Goal: Task Accomplishment & Management: Manage account settings

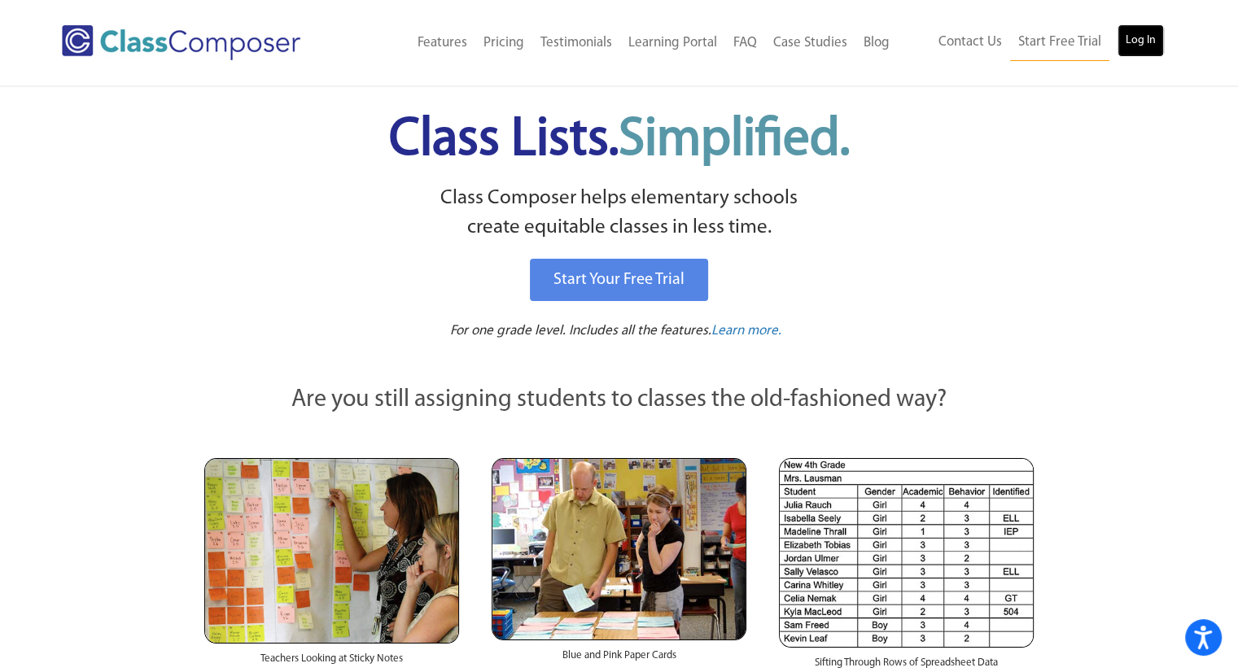
click at [1129, 42] on link "Log In" at bounding box center [1140, 40] width 46 height 33
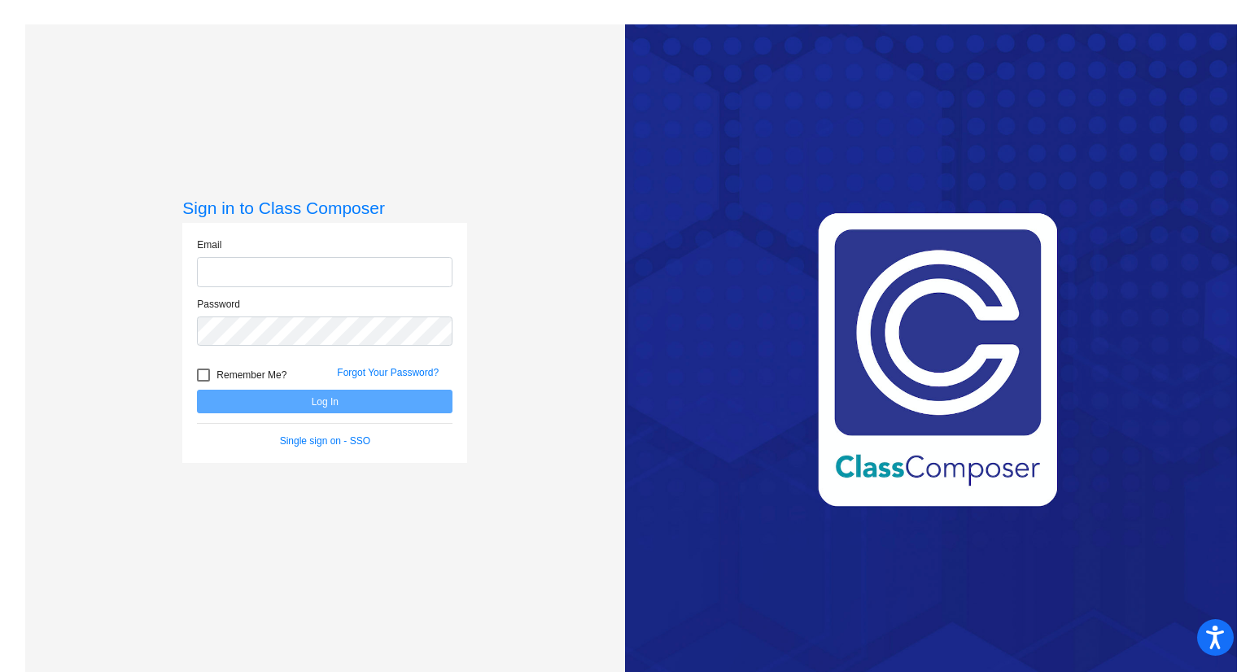
click at [369, 277] on input "email" at bounding box center [325, 272] width 256 height 30
type input "[PERSON_NAME][EMAIL_ADDRESS][PERSON_NAME][DOMAIN_NAME]"
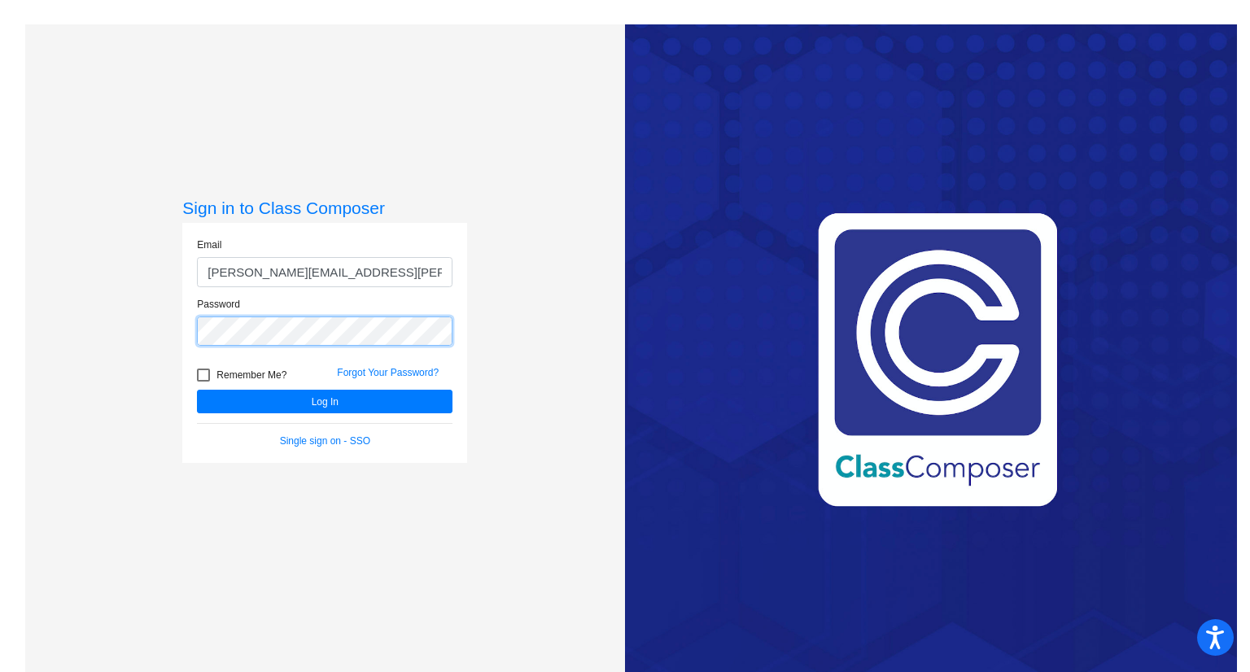
click at [197, 390] on button "Log In" at bounding box center [325, 402] width 256 height 24
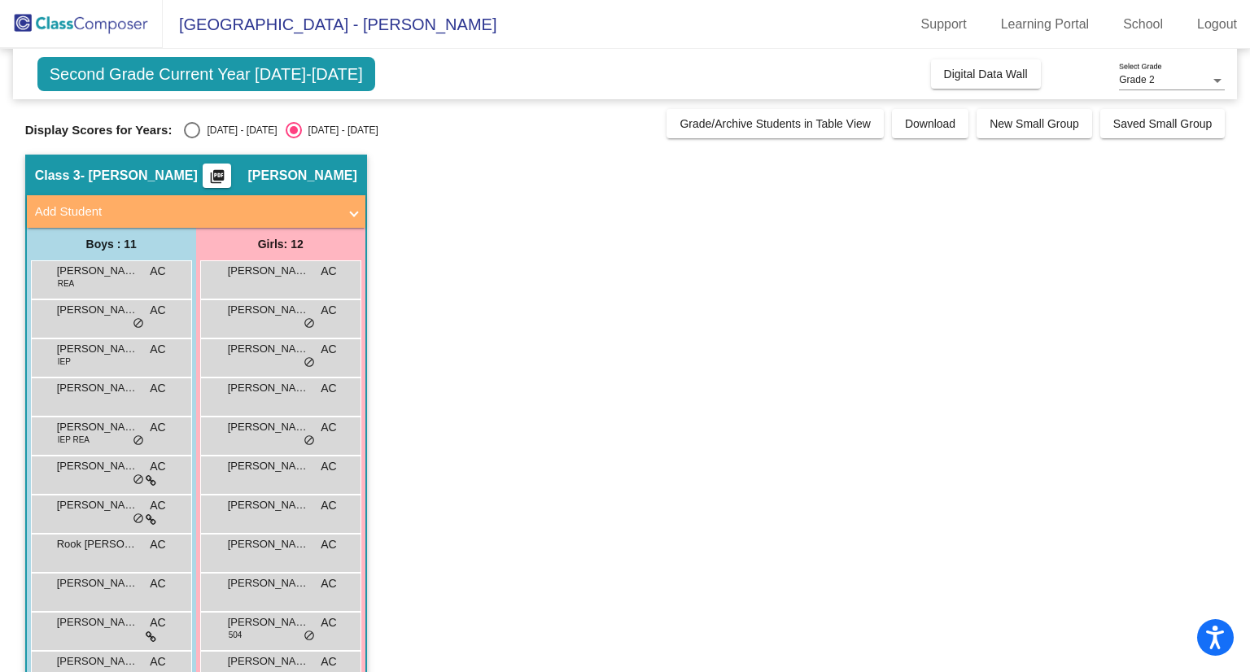
scroll to position [82, 0]
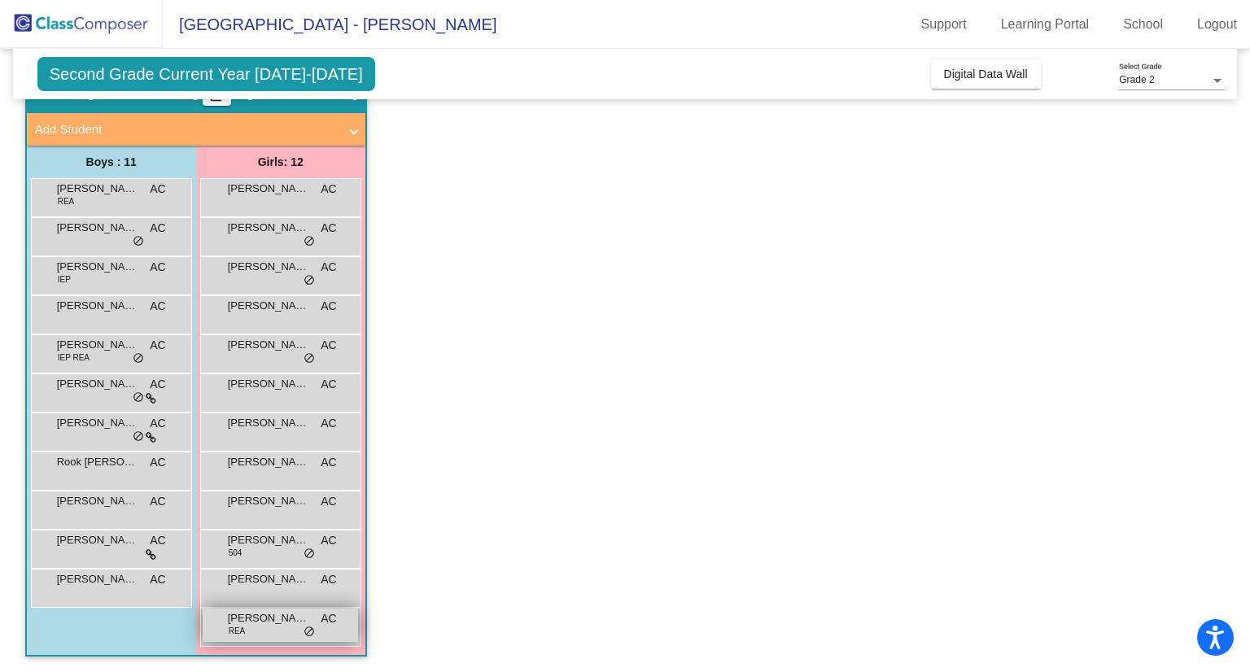
click at [263, 636] on div "[PERSON_NAME] AC lock do_not_disturb_alt" at bounding box center [280, 625] width 155 height 33
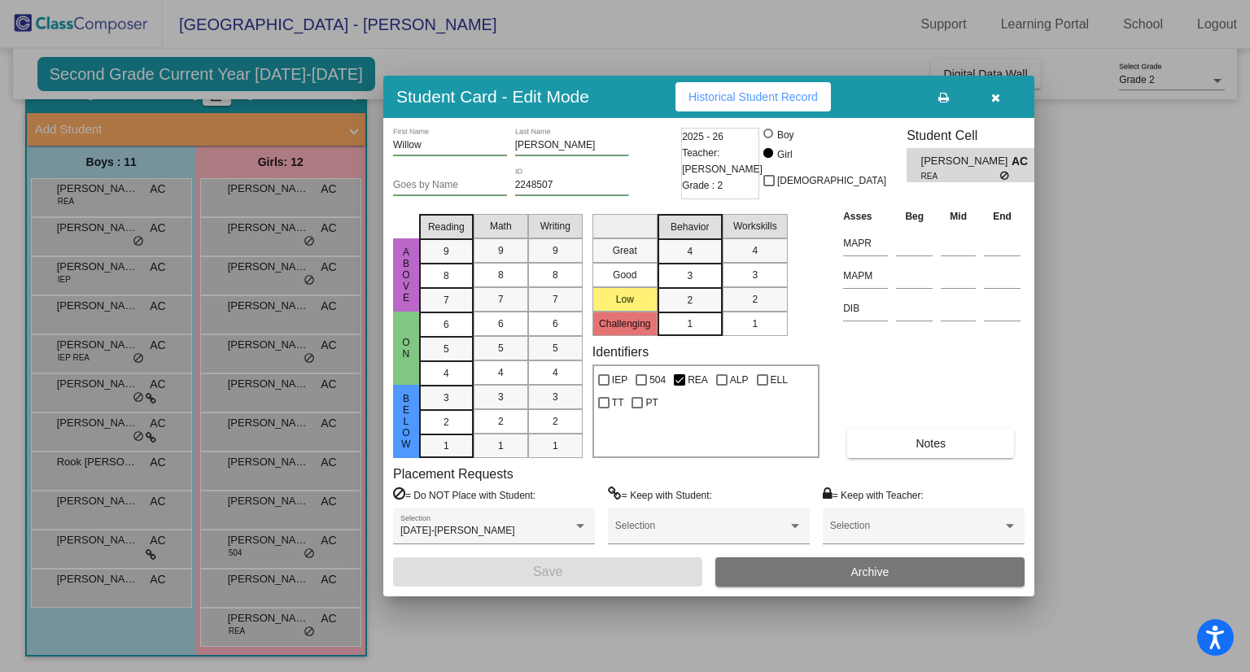
click at [928, 167] on span "Willow Dalton" at bounding box center [966, 161] width 90 height 17
click at [729, 105] on button "Historical Student Record" at bounding box center [752, 96] width 155 height 29
click at [994, 98] on icon "button" at bounding box center [995, 97] width 9 height 11
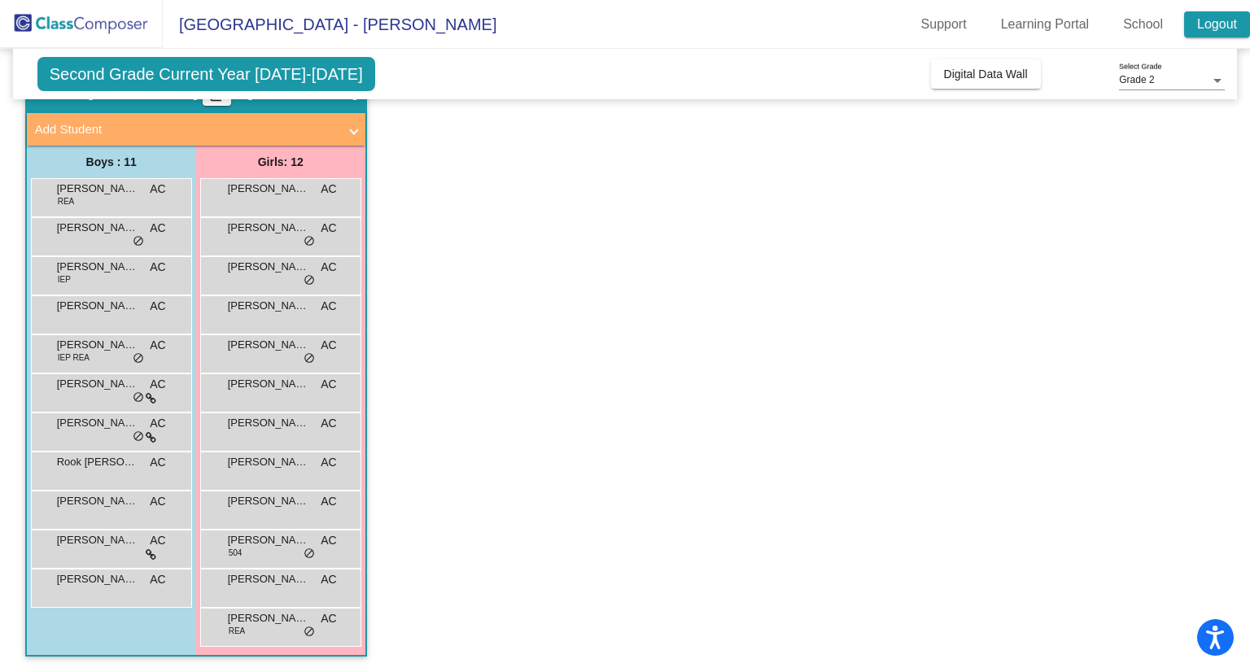
click at [1210, 28] on link "Logout" at bounding box center [1217, 24] width 66 height 26
